Goal: Navigation & Orientation: Find specific page/section

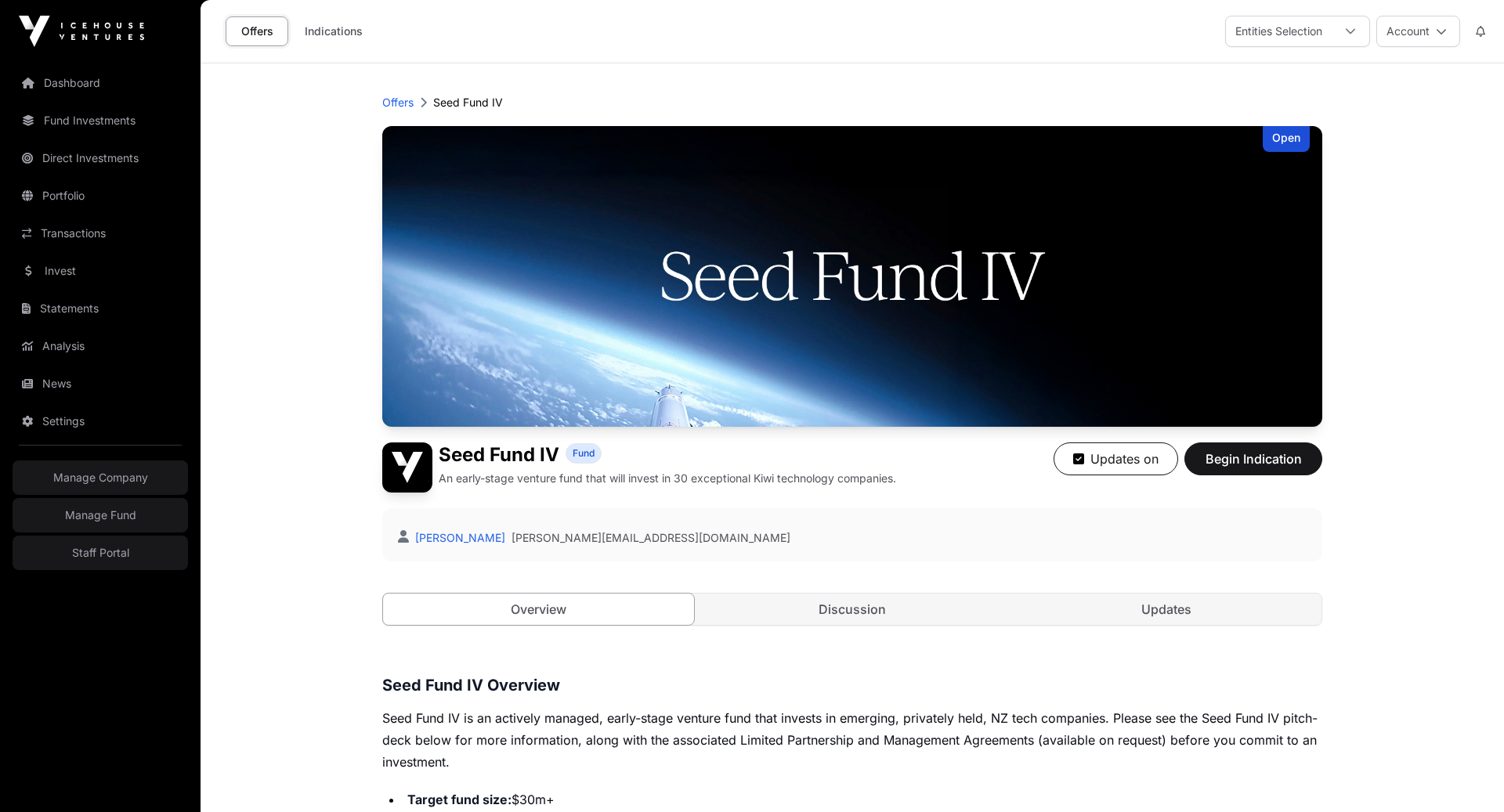
click at [392, 91] on header "Offers Seed Fund IV Open Seed Fund IV Fund An early-stage venture fund that wil…" at bounding box center [853, 359] width 940 height 593
click at [390, 106] on p "Offers" at bounding box center [398, 102] width 31 height 16
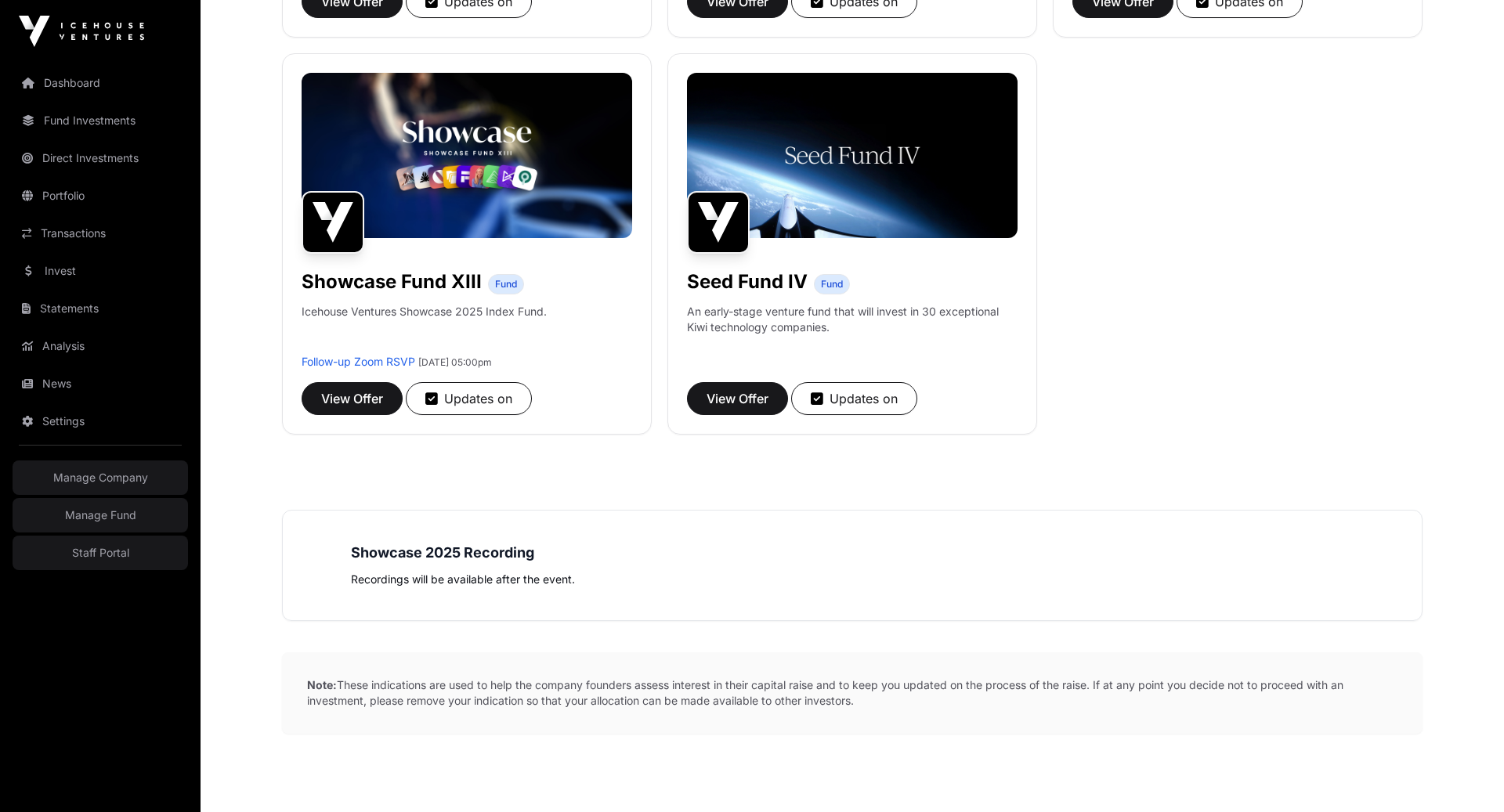
scroll to position [1393, 0]
